Goal: Navigation & Orientation: Understand site structure

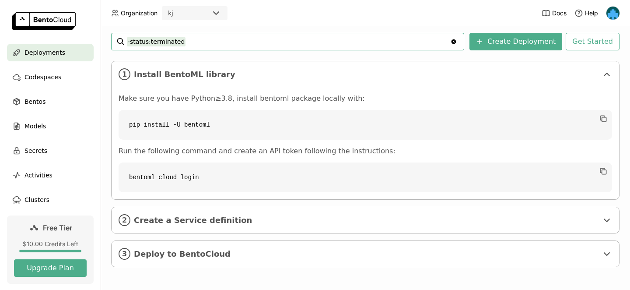
scroll to position [126, 0]
click at [43, 79] on span "Codespaces" at bounding box center [43, 77] width 37 height 11
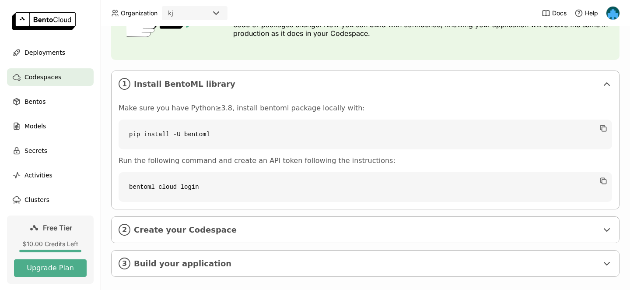
scroll to position [115, 0]
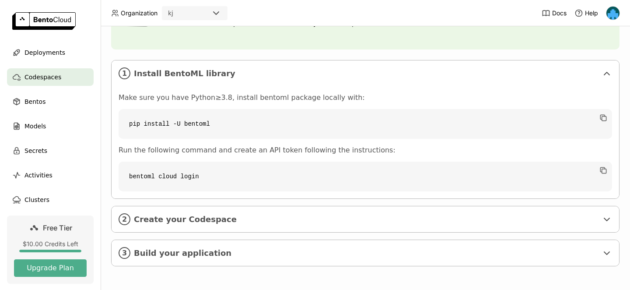
click at [42, 81] on span "Codespaces" at bounding box center [43, 77] width 37 height 11
click at [43, 99] on span "Bentos" at bounding box center [35, 101] width 21 height 11
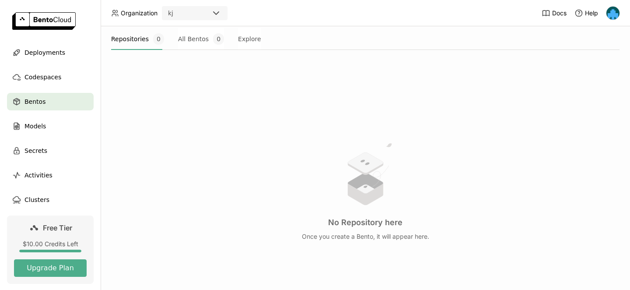
scroll to position [109, 0]
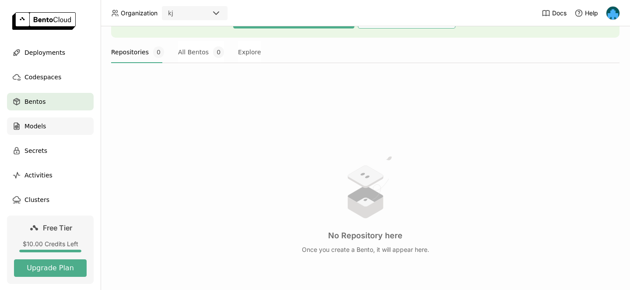
click at [45, 121] on span "Models" at bounding box center [35, 126] width 21 height 11
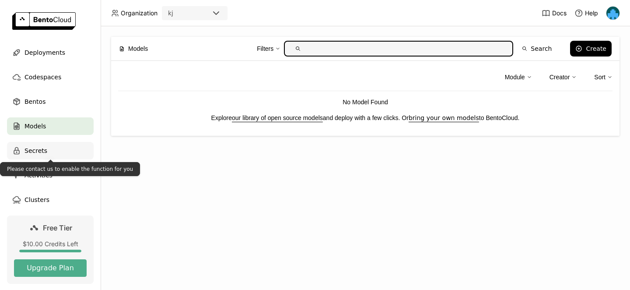
click at [46, 155] on div "Secrets" at bounding box center [50, 151] width 87 height 18
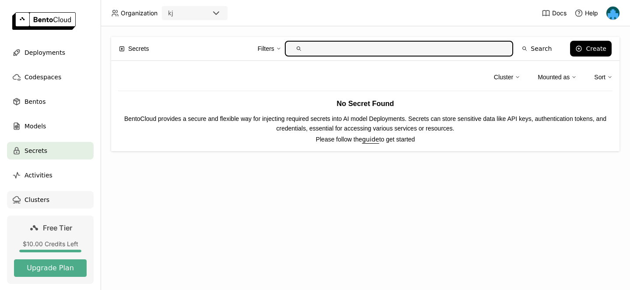
click at [45, 202] on span "Clusters" at bounding box center [37, 199] width 25 height 11
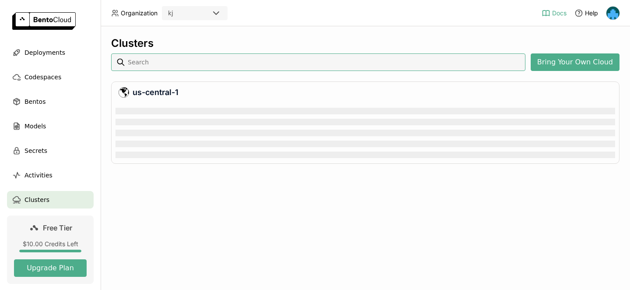
click at [563, 14] on span "Docs" at bounding box center [559, 13] width 14 height 8
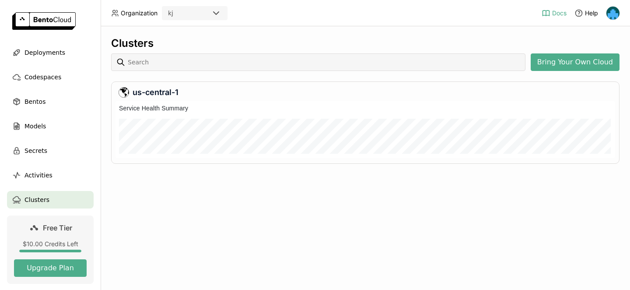
scroll to position [0, 0]
